Goal: Information Seeking & Learning: Learn about a topic

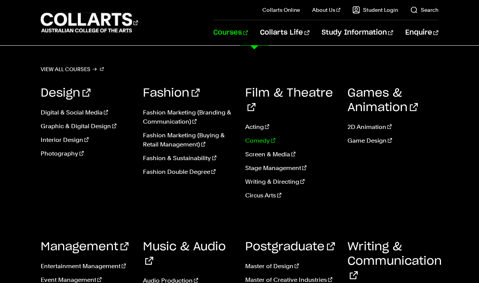
scroll to position [63, 0]
click at [67, 261] on link "Entertainment Management" at bounding box center [86, 265] width 91 height 9
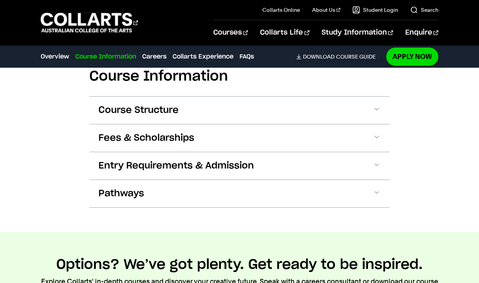
scroll to position [1222, 0]
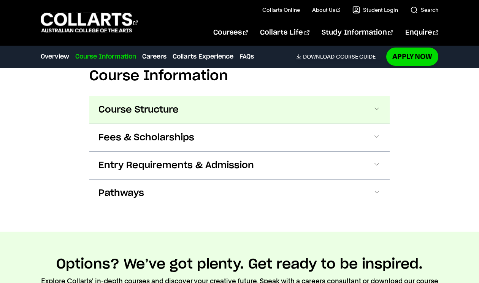
click at [226, 96] on button "Course Structure" at bounding box center [239, 109] width 300 height 27
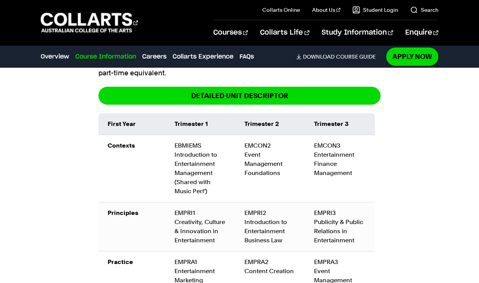
scroll to position [1319, 0]
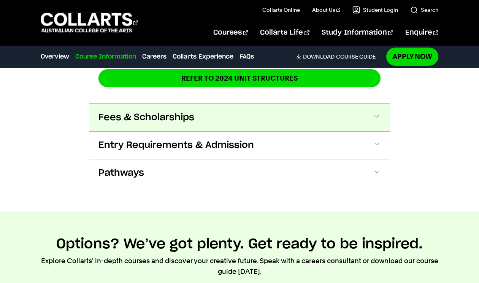
click at [253, 104] on button "Fees & Scholarships" at bounding box center [239, 117] width 300 height 27
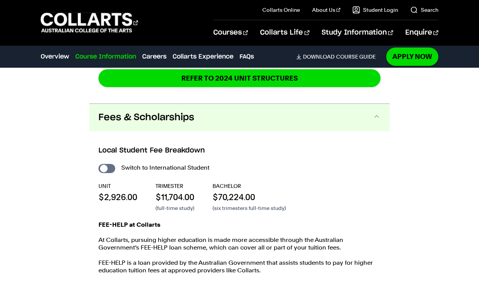
scroll to position [1855, 0]
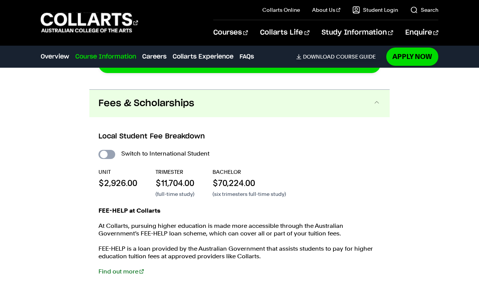
click at [109, 150] on input "International Student" at bounding box center [106, 154] width 17 height 9
checkbox input "true"
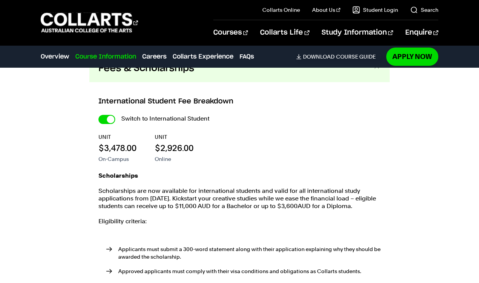
scroll to position [2077, 0]
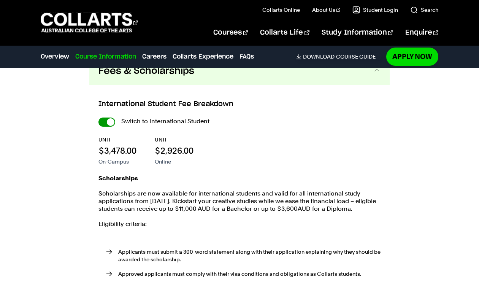
click at [107, 117] on input "International Student" at bounding box center [106, 121] width 17 height 9
checkbox input "false"
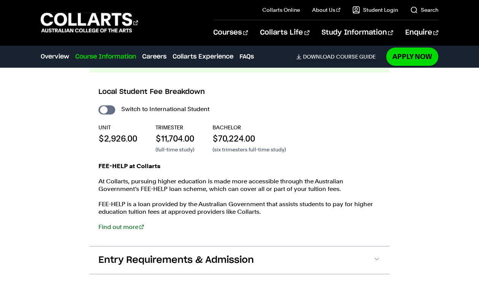
scroll to position [1904, 0]
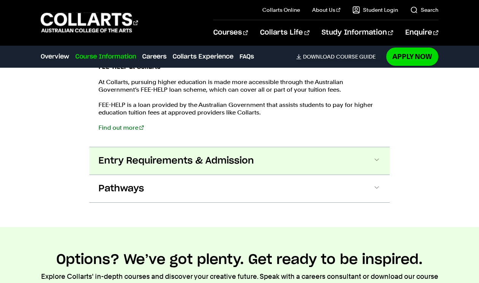
click at [209, 155] on span "Entry Requirements & Admission" at bounding box center [175, 161] width 155 height 12
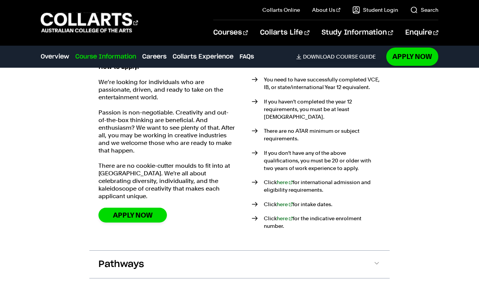
scroll to position [2119, 0]
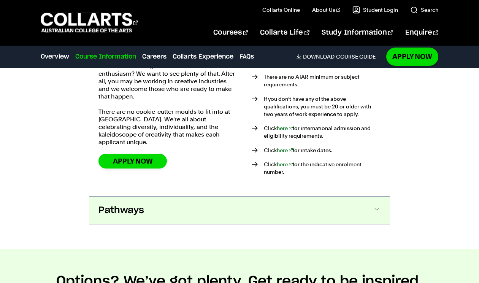
click at [180, 196] on button "Pathways" at bounding box center [239, 209] width 300 height 27
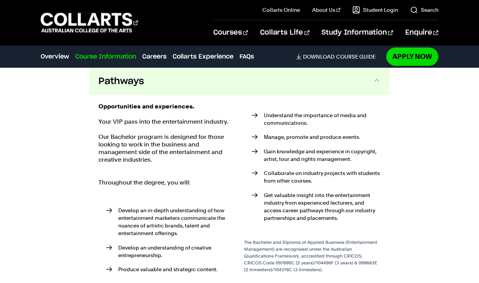
scroll to position [2301, 0]
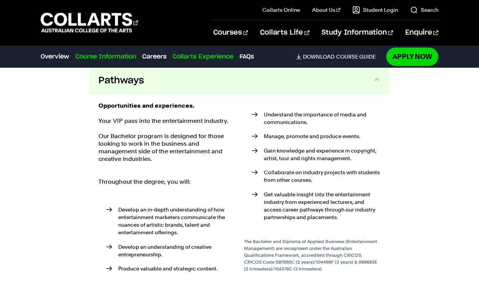
click at [193, 57] on link "Collarts Experience" at bounding box center [202, 56] width 61 height 9
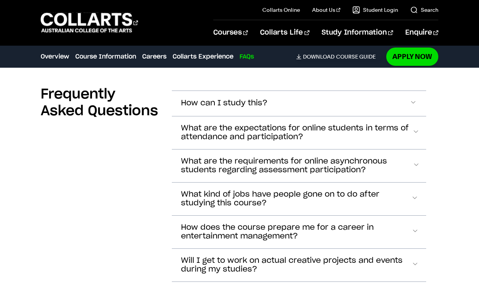
scroll to position [4030, 0]
click at [214, 190] on span "What kind of jobs have people gone on to do after studying this course?" at bounding box center [296, 198] width 230 height 17
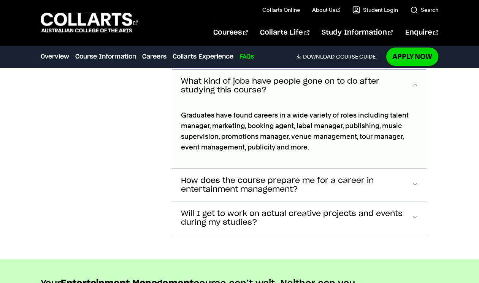
scroll to position [4140, 0]
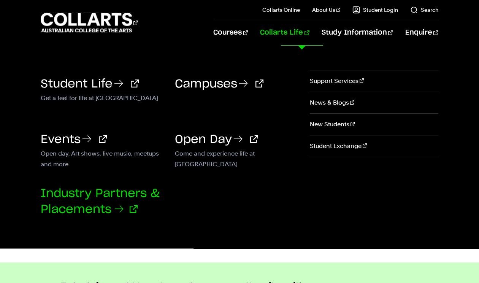
click at [120, 196] on link "Industry Partners & Placements" at bounding box center [100, 201] width 119 height 27
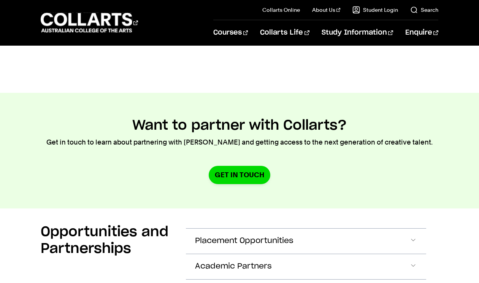
scroll to position [1269, 0]
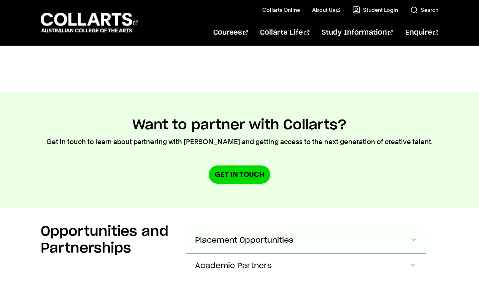
click at [305, 228] on button "Placement Opportunities" at bounding box center [306, 240] width 240 height 25
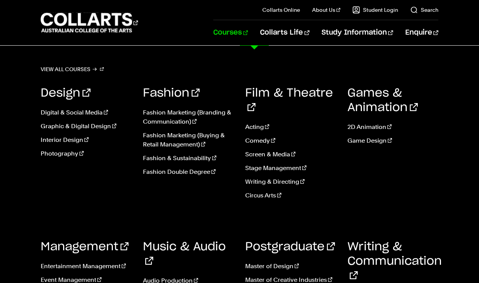
scroll to position [194, 0]
click at [99, 261] on link "Entertainment Management" at bounding box center [86, 265] width 91 height 9
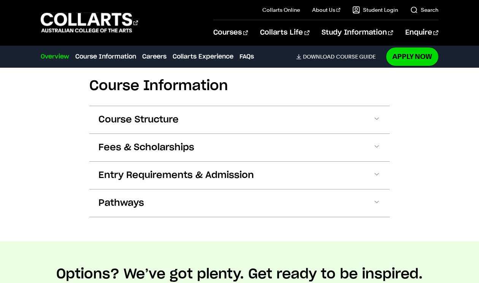
scroll to position [1202, 0]
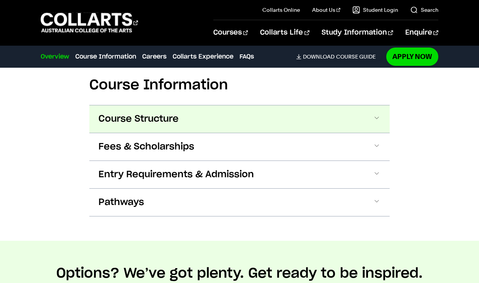
click at [143, 113] on span "Course Structure" at bounding box center [138, 119] width 80 height 12
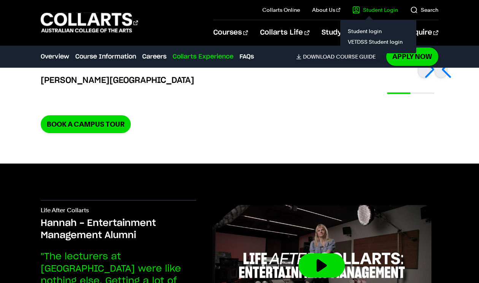
scroll to position [2444, 0]
